Goal: Transaction & Acquisition: Obtain resource

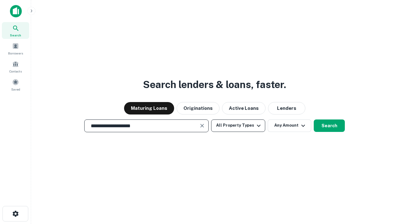
type input "**********"
click at [238, 125] on button "All Property Types" at bounding box center [238, 125] width 54 height 12
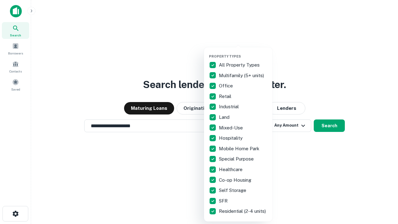
click at [243, 52] on button "button" at bounding box center [243, 52] width 68 height 0
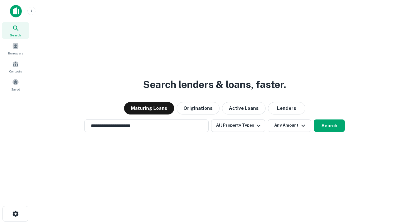
scroll to position [10, 0]
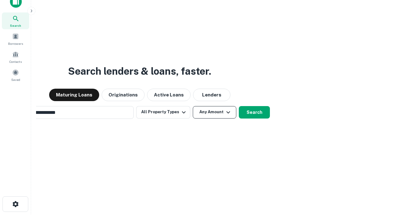
click at [193, 106] on button "Any Amount" at bounding box center [215, 112] width 44 height 12
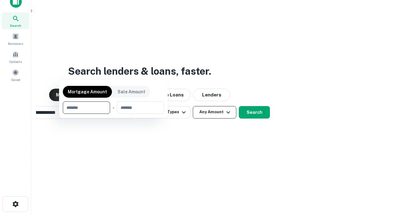
scroll to position [10, 0]
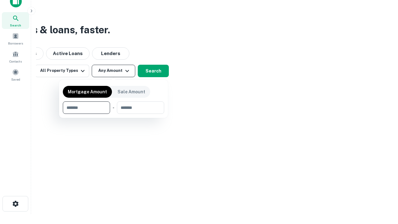
type input "*******"
click at [113, 114] on button "button" at bounding box center [113, 114] width 101 height 0
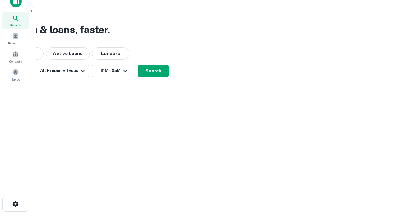
scroll to position [4, 115]
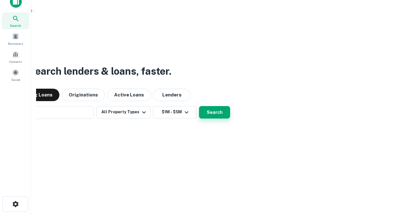
click at [199, 106] on button "Search" at bounding box center [214, 112] width 31 height 12
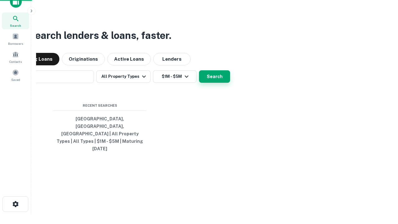
scroll to position [16, 176]
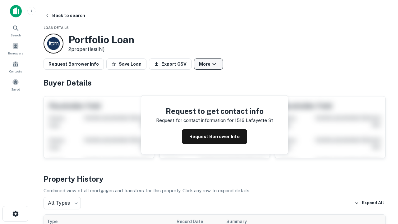
click at [208, 64] on button "More" at bounding box center [208, 63] width 29 height 11
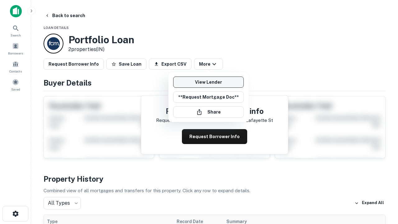
click at [208, 82] on link "View Lender" at bounding box center [208, 81] width 71 height 11
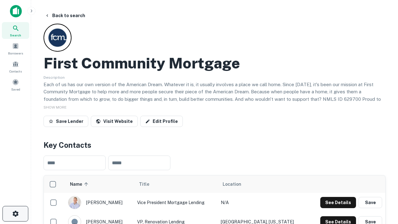
click at [15, 214] on icon "button" at bounding box center [15, 213] width 7 height 7
